Goal: Task Accomplishment & Management: Complete application form

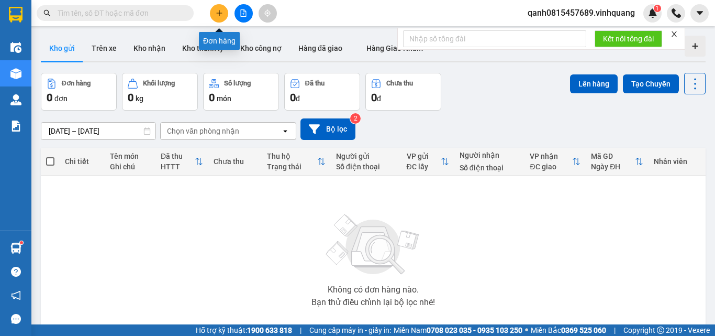
click at [221, 10] on icon "plus" at bounding box center [219, 12] width 7 height 7
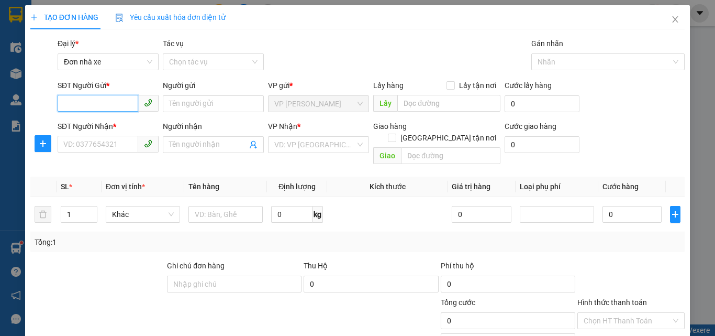
click at [103, 98] on input "SĐT Người Gửi *" at bounding box center [98, 103] width 81 height 17
click at [199, 206] on input "text" at bounding box center [225, 214] width 74 height 17
click at [87, 101] on input "SĐT Người Gửi *" at bounding box center [98, 103] width 81 height 17
type input "0818321126"
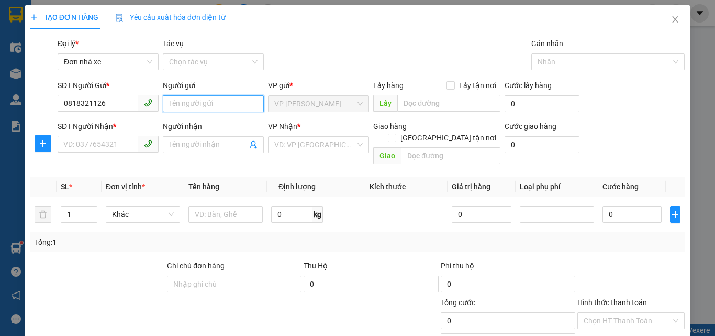
click at [187, 104] on input "Người gửi" at bounding box center [213, 103] width 101 height 17
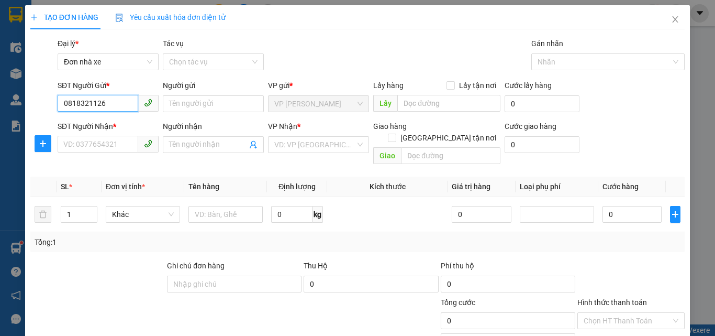
drag, startPoint x: 108, startPoint y: 105, endPoint x: 0, endPoint y: 104, distance: 108.4
click at [0, 104] on div "TẠO ĐƠN HÀNG Yêu cầu xuất hóa đơn điện tử Transit Pickup Surcharge Ids Transit …" at bounding box center [357, 168] width 715 height 336
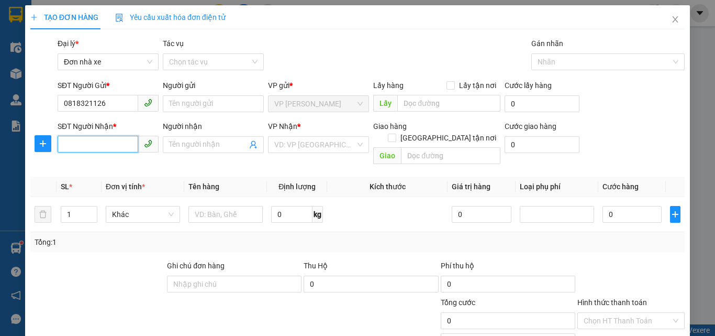
click at [110, 149] on input "SĐT Người Nhận *" at bounding box center [98, 144] width 81 height 17
paste input "0818321126"
type input "0818321126"
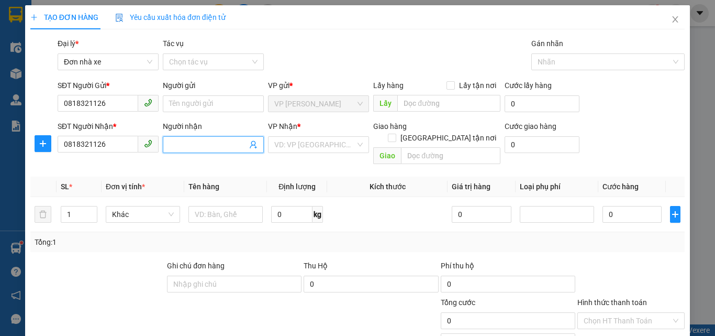
click at [177, 142] on input "Người nhận" at bounding box center [208, 145] width 78 height 12
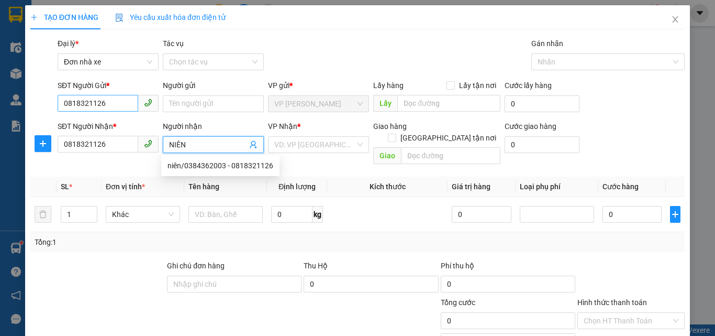
type input "NIÊN"
drag, startPoint x: 102, startPoint y: 99, endPoint x: 43, endPoint y: 98, distance: 59.2
click at [43, 98] on div "SĐT Người Gửi * 0818321126 0818321126 Người gửi Tên người gửi VP gửi * VP [PERS…" at bounding box center [357, 98] width 656 height 37
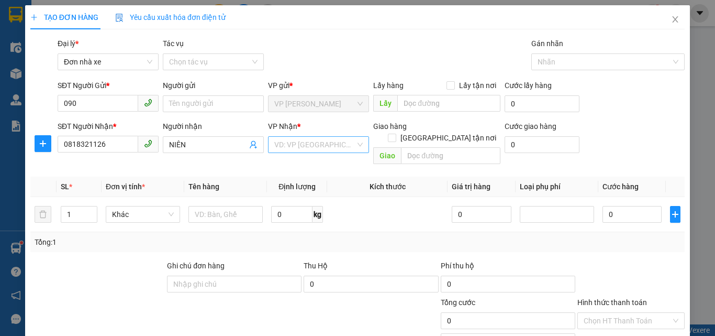
click at [287, 149] on input "search" at bounding box center [314, 145] width 81 height 16
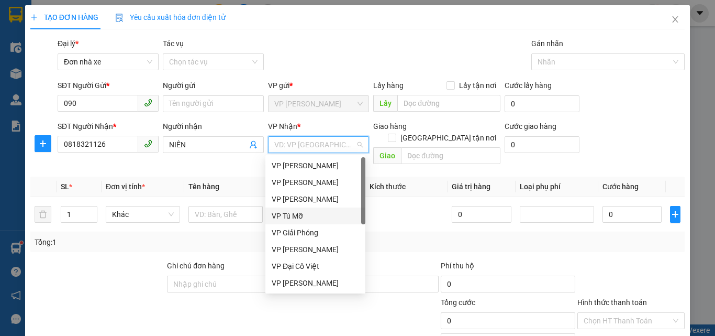
click at [284, 214] on div "VP Tú Mỡ" at bounding box center [315, 216] width 87 height 12
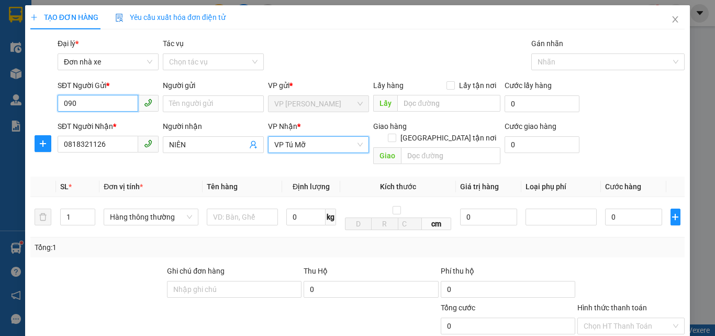
click at [109, 105] on input "090" at bounding box center [98, 103] width 81 height 17
type input "0904004569"
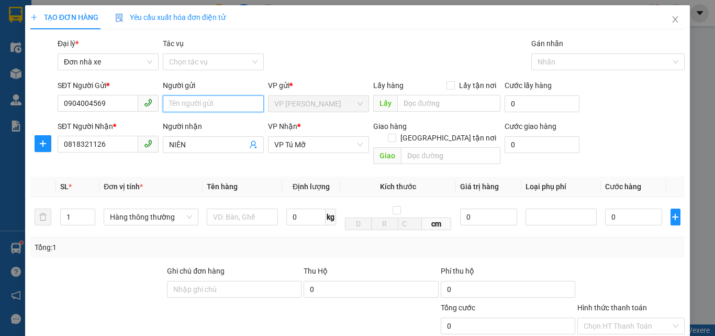
click at [196, 107] on input "Người gửi" at bounding box center [213, 103] width 101 height 17
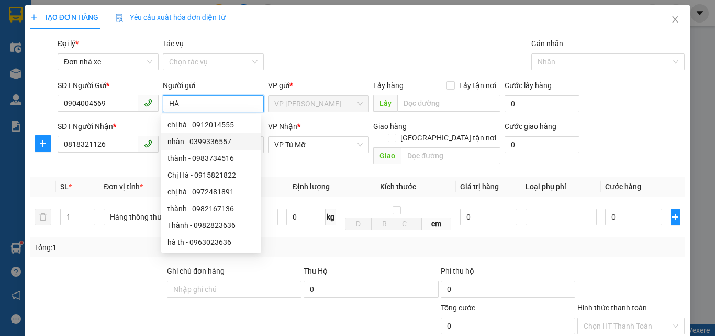
type input "HÀ"
click at [311, 122] on div "VP Nhận *" at bounding box center [318, 126] width 101 height 12
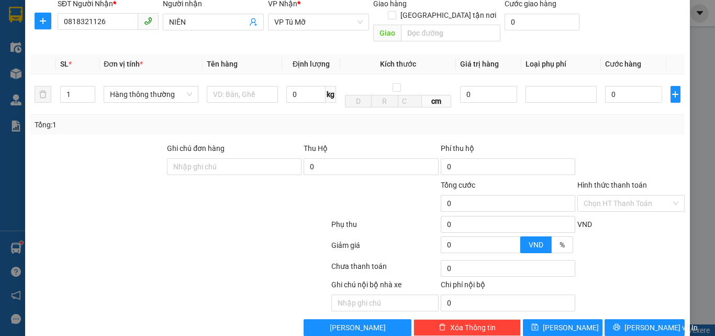
scroll to position [132, 0]
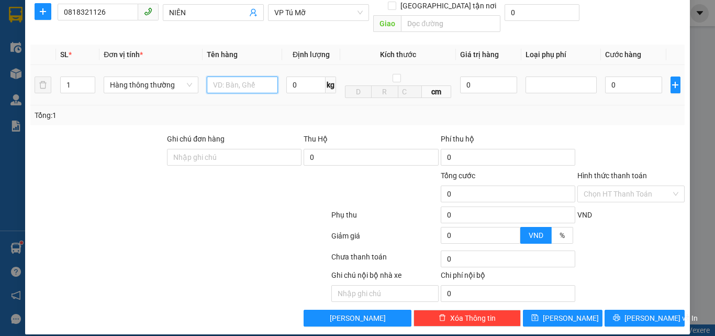
click at [227, 76] on input "text" at bounding box center [242, 84] width 71 height 17
type input "1 THÙNG XỐP"
click at [314, 76] on input "0" at bounding box center [305, 84] width 39 height 17
type input "10"
click at [444, 133] on div "Phí thu hộ" at bounding box center [508, 141] width 135 height 16
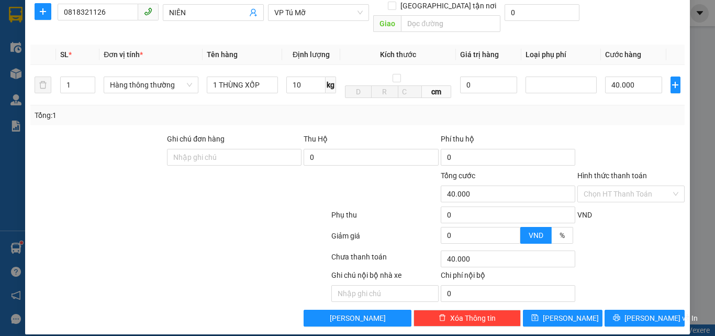
type input "40.000"
click at [495, 109] on div "Tổng: 1" at bounding box center [358, 115] width 646 height 12
click at [603, 186] on input "Hình thức thanh toán" at bounding box center [627, 194] width 87 height 16
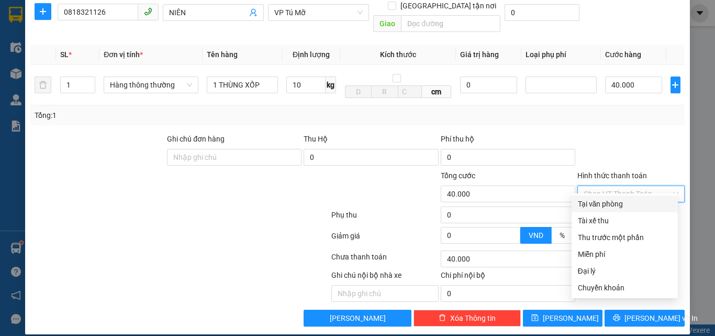
click at [607, 207] on div "Tại văn phòng" at bounding box center [625, 204] width 94 height 12
type input "0"
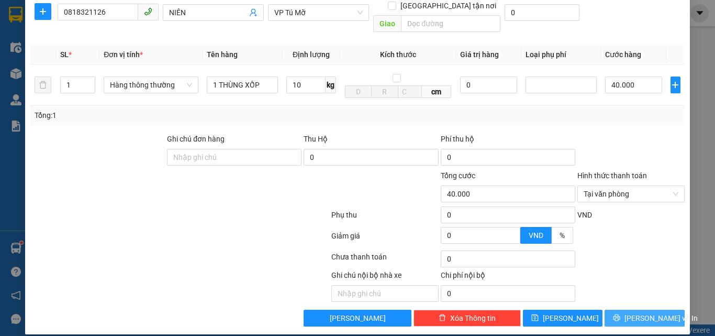
click at [645, 312] on span "[PERSON_NAME] và In" at bounding box center [660, 318] width 73 height 12
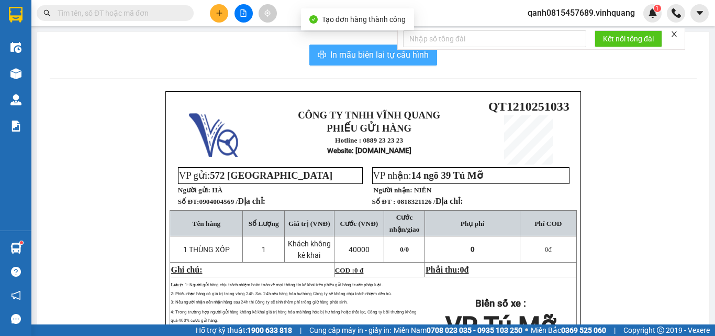
click at [378, 60] on span "In mẫu biên lai tự cấu hình" at bounding box center [379, 54] width 98 height 13
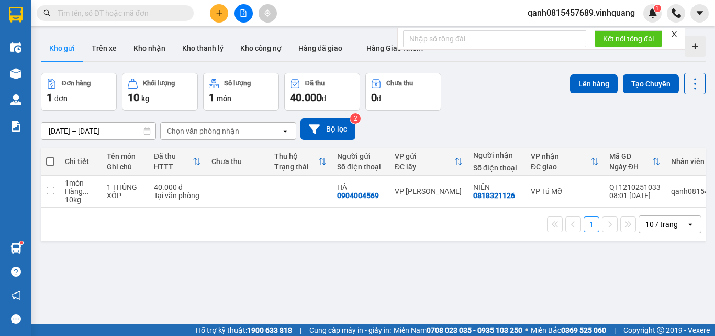
click at [142, 19] on span at bounding box center [115, 13] width 157 height 16
click at [137, 9] on input "text" at bounding box center [120, 13] width 124 height 12
paste input "0336363663"
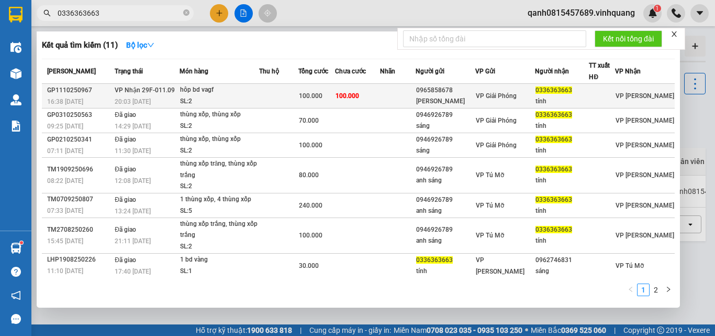
type input "0336363663"
click at [202, 91] on div "hôp bd vagf" at bounding box center [219, 90] width 79 height 12
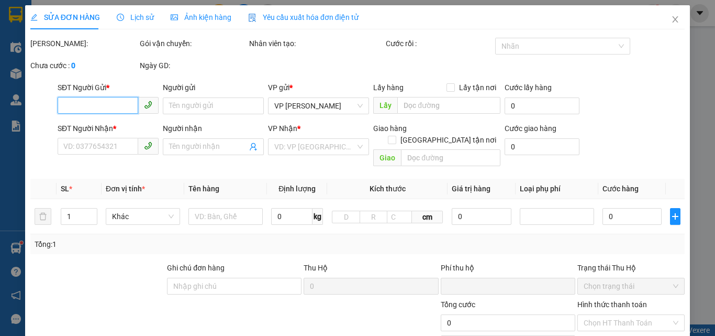
type input "0965858678"
type input "[PERSON_NAME]"
type input "0336363663"
type input "tính"
type input "0"
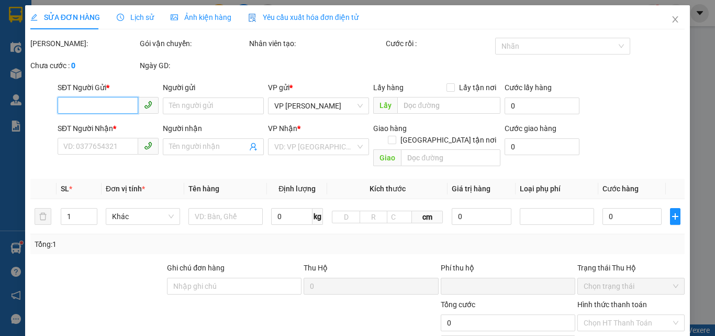
type input "100.000"
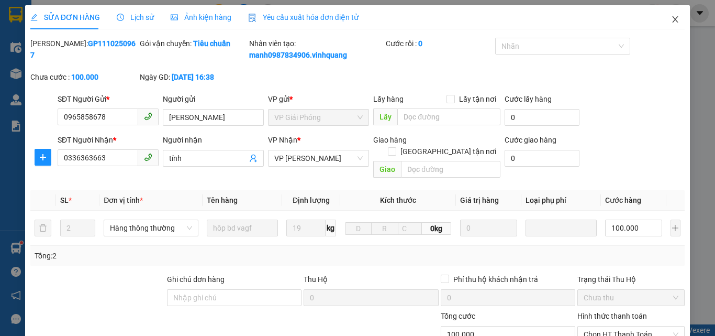
drag, startPoint x: 670, startPoint y: 18, endPoint x: 656, endPoint y: 31, distance: 18.5
click at [671, 18] on icon "close" at bounding box center [675, 19] width 8 height 8
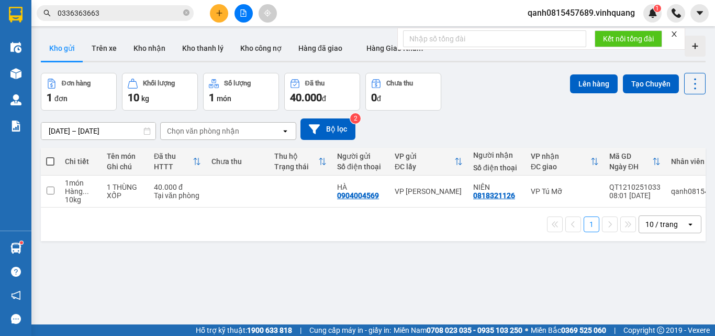
click at [145, 12] on input "0336363663" at bounding box center [120, 13] width 124 height 12
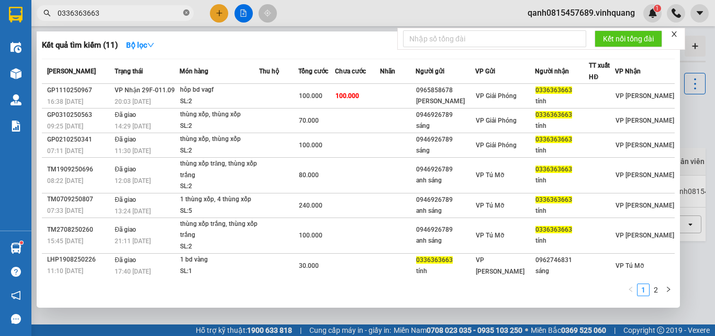
click at [186, 15] on icon "close-circle" at bounding box center [186, 12] width 6 height 6
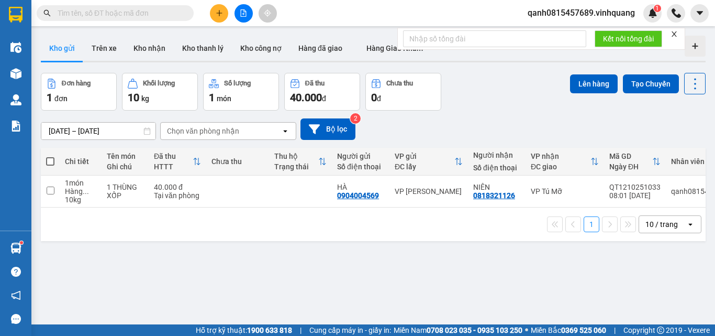
click at [154, 16] on input "text" at bounding box center [120, 13] width 124 height 12
paste input "0822544888"
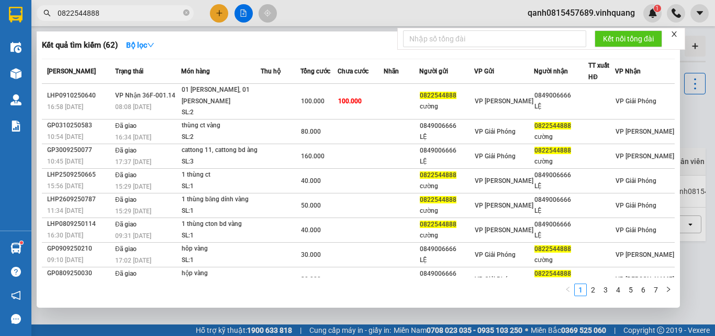
type input "0822544888"
click at [191, 13] on span "0822544888" at bounding box center [115, 13] width 157 height 16
click at [185, 13] on icon "close-circle" at bounding box center [186, 12] width 6 height 6
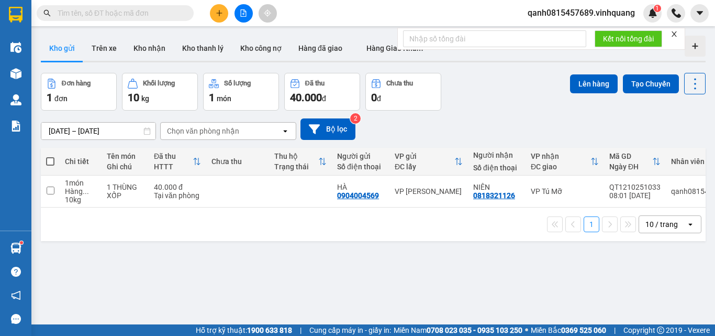
click at [151, 8] on input "text" at bounding box center [120, 13] width 124 height 12
click at [150, 17] on input "text" at bounding box center [120, 13] width 124 height 12
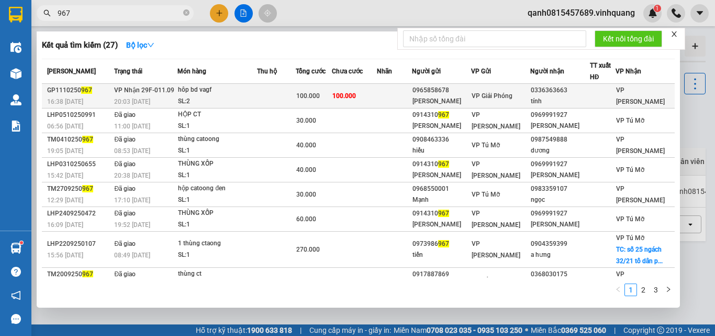
type input "967"
click at [202, 94] on div "hôp bd vagf" at bounding box center [217, 90] width 79 height 12
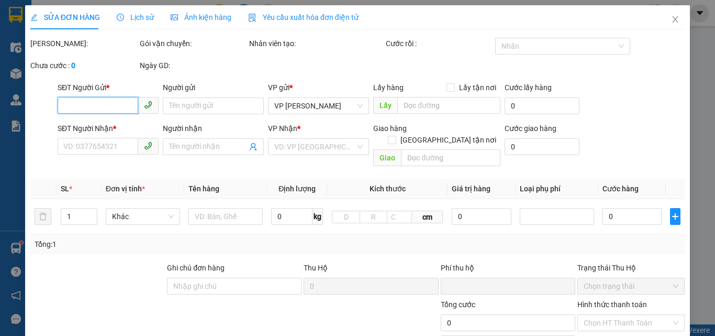
type input "0965858678"
type input "[PERSON_NAME]"
type input "0336363663"
type input "tính"
type input "0"
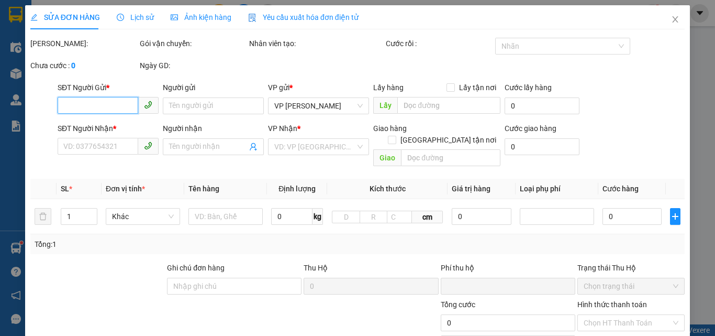
type input "100.000"
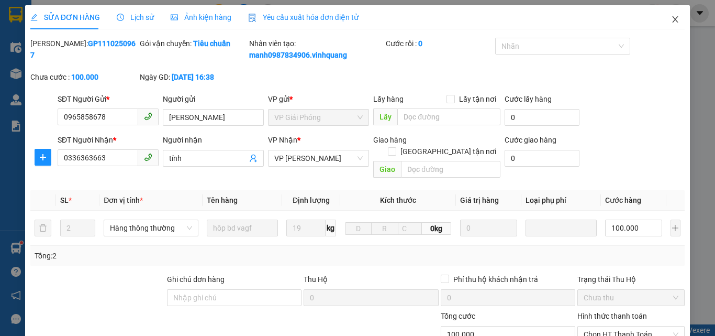
click at [673, 19] on icon "close" at bounding box center [676, 19] width 6 height 6
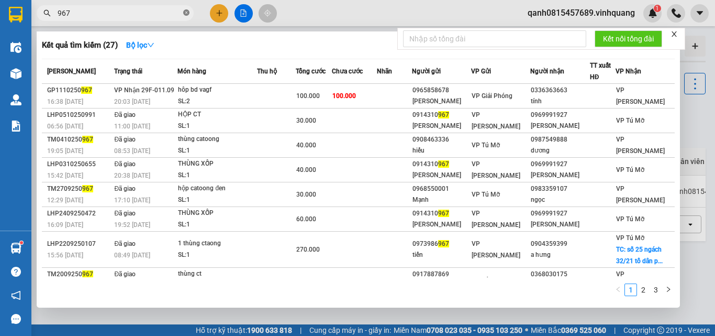
click at [185, 11] on icon "close-circle" at bounding box center [186, 12] width 6 height 6
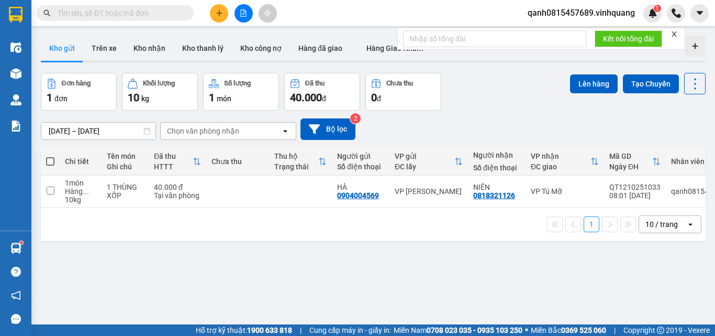
click at [675, 33] on icon "close" at bounding box center [674, 33] width 5 height 5
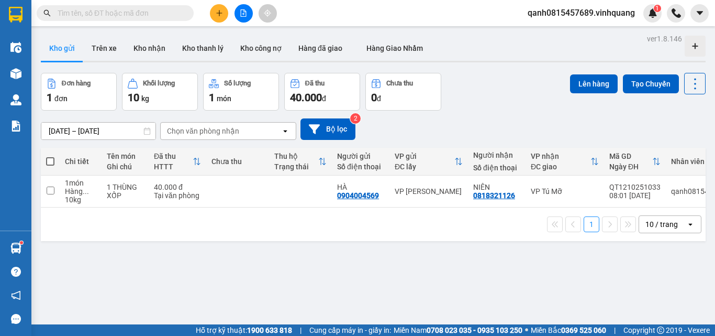
click at [110, 8] on input "text" at bounding box center [120, 13] width 124 height 12
paste input "0336363663"
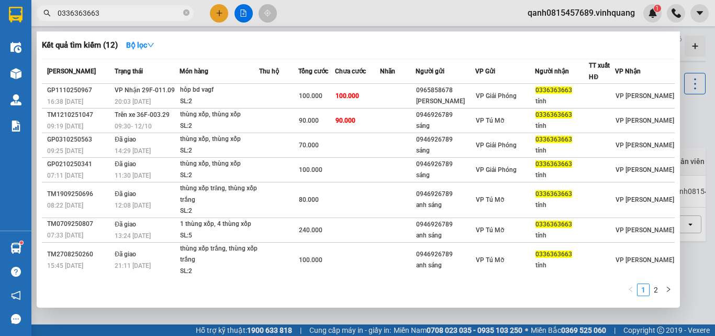
type input "0336363663"
click at [186, 13] on icon "close-circle" at bounding box center [186, 12] width 6 height 6
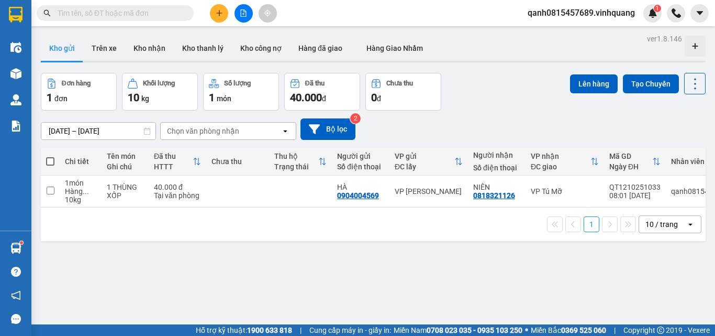
click at [152, 14] on input "text" at bounding box center [120, 13] width 124 height 12
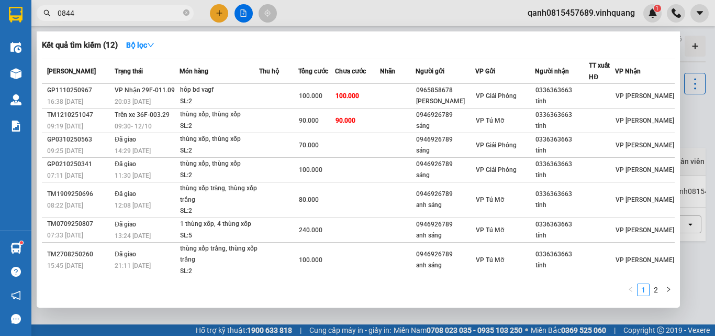
drag, startPoint x: 150, startPoint y: 14, endPoint x: 150, endPoint y: 21, distance: 6.8
click at [150, 21] on div "Kết quả tìm kiếm ( 12 ) Bộ lọc Mã ĐH Trạng thái Món hàng Thu hộ Tổng cước Chưa …" at bounding box center [102, 13] width 204 height 18
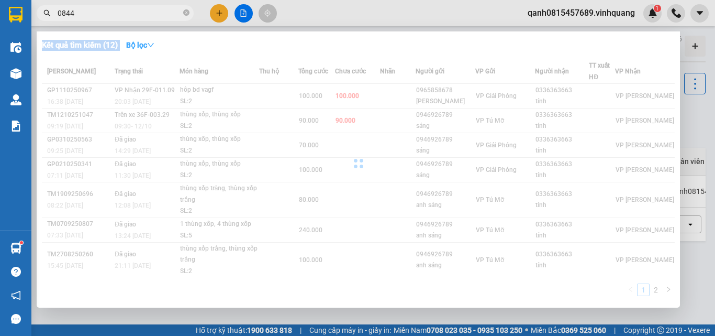
click at [0, 13] on div "Kết quả tìm kiếm ( 12 ) Bộ lọc Mã ĐH Trạng thái Món hàng Thu hộ Tổng cước Chưa …" at bounding box center [0, 13] width 0 height 0
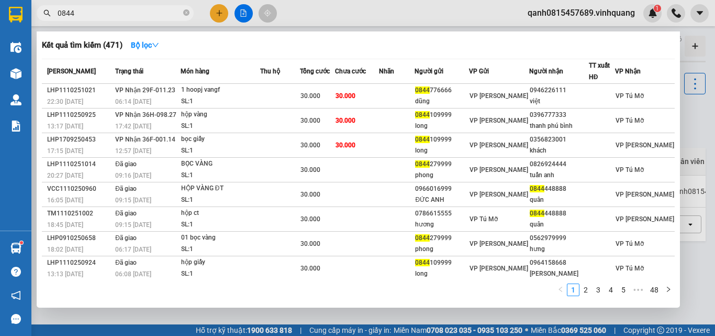
click at [120, 14] on input "0844" at bounding box center [120, 13] width 124 height 12
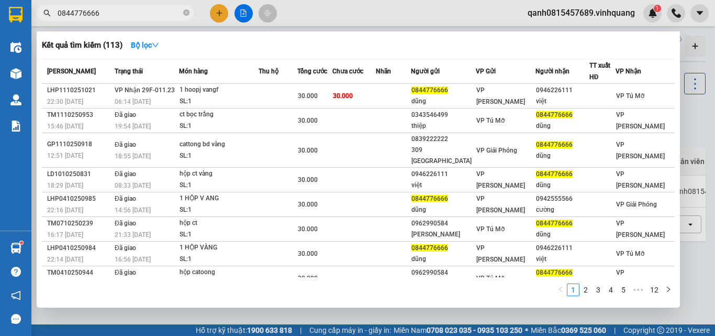
type input "0844776666"
click at [187, 13] on icon "close-circle" at bounding box center [186, 12] width 6 height 6
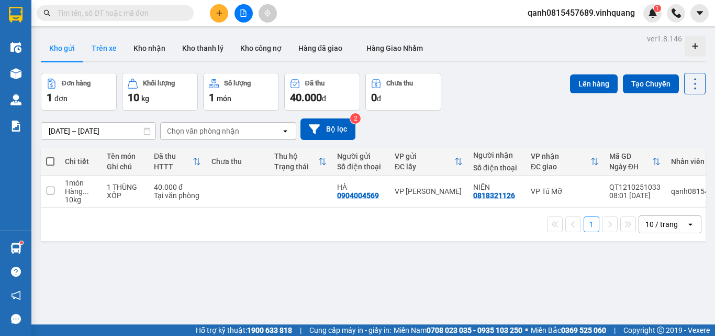
click at [95, 40] on button "Trên xe" at bounding box center [104, 48] width 42 height 25
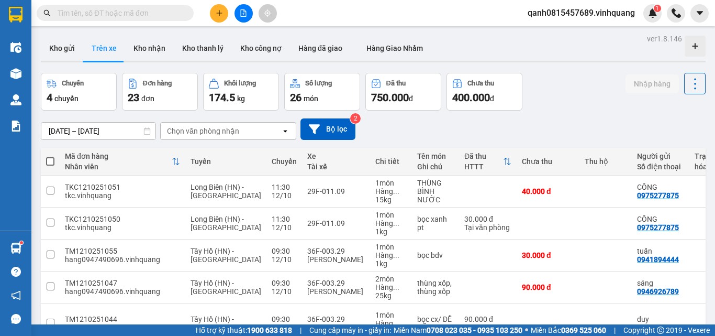
click at [76, 137] on div "ver 1.8.146 Kho gửi Trên xe Kho nhận Kho thanh lý Kho công nợ Hàng đã giao Hàng…" at bounding box center [373, 285] width 673 height 509
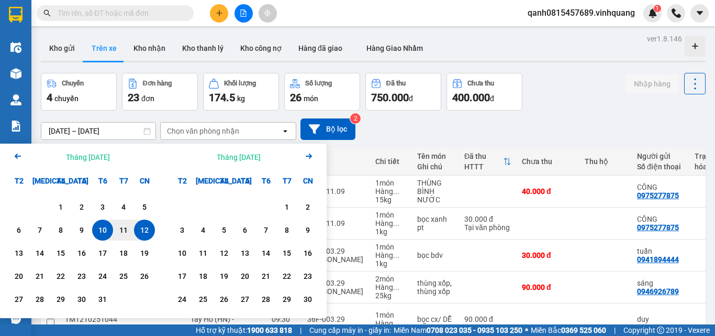
click at [144, 229] on div "12" at bounding box center [144, 230] width 15 height 13
click at [147, 228] on div "12" at bounding box center [144, 230] width 15 height 13
type input "[DATE] – [DATE]"
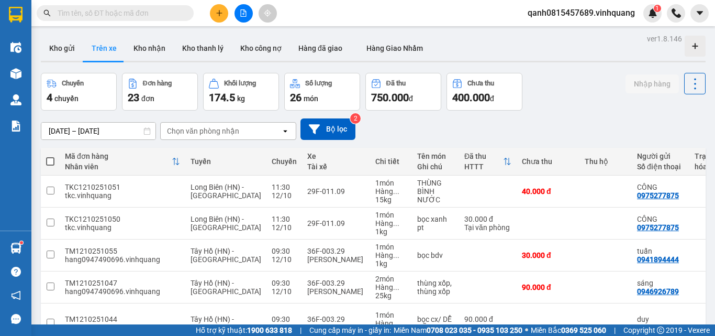
click at [213, 134] on div "Chọn văn phòng nhận" at bounding box center [203, 131] width 72 height 10
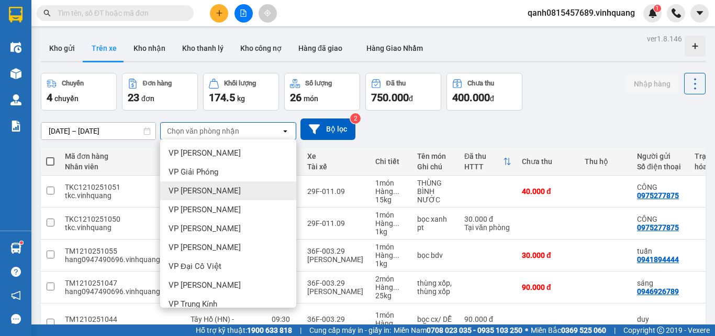
click at [195, 189] on span "VP [PERSON_NAME]" at bounding box center [205, 190] width 72 height 10
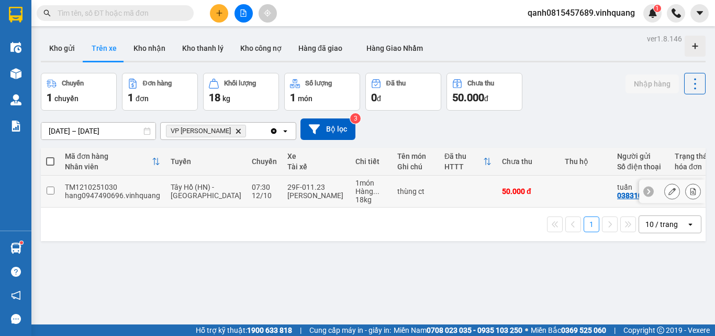
click at [49, 189] on input "checkbox" at bounding box center [51, 190] width 8 height 8
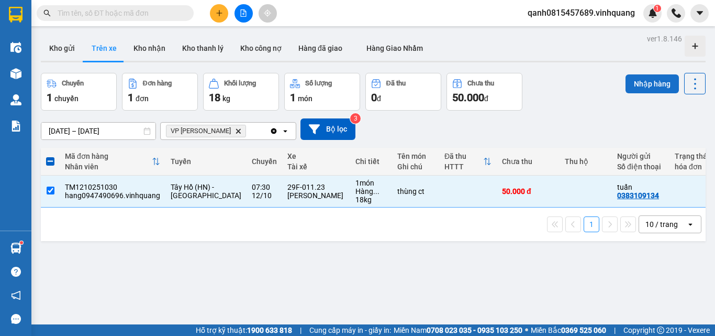
click at [630, 88] on button "Nhập hàng" at bounding box center [652, 83] width 53 height 19
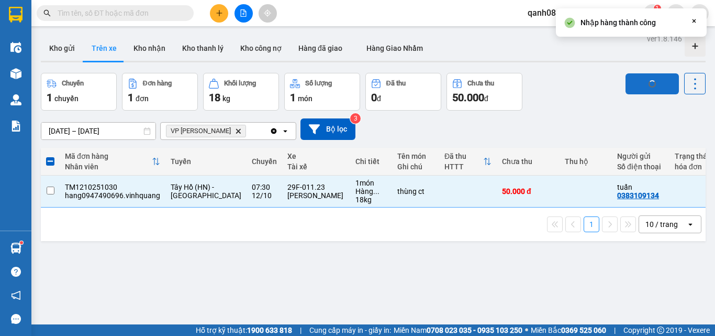
checkbox input "false"
